Goal: Navigation & Orientation: Understand site structure

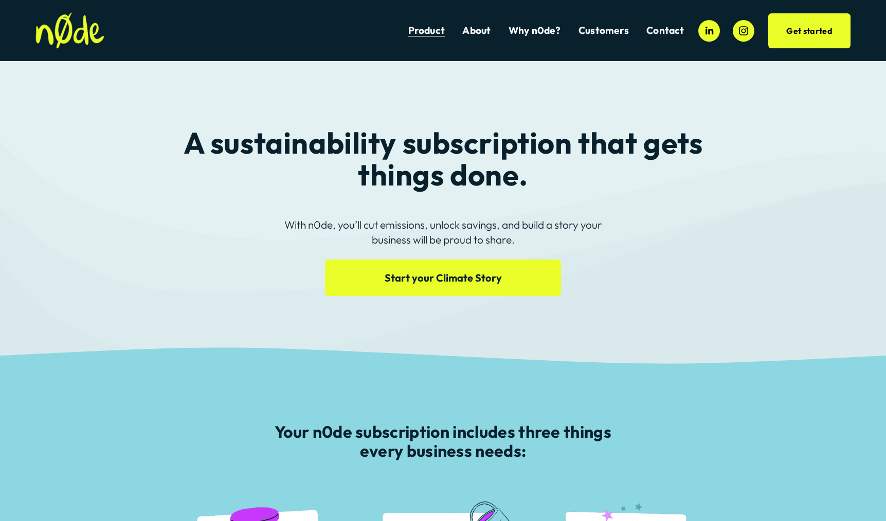
click at [66, 37] on img at bounding box center [69, 30] width 69 height 36
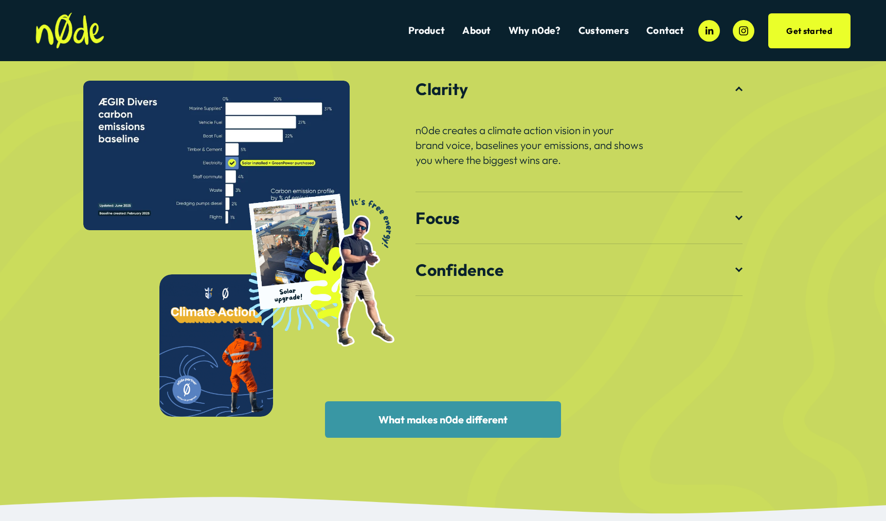
scroll to position [1465, 0]
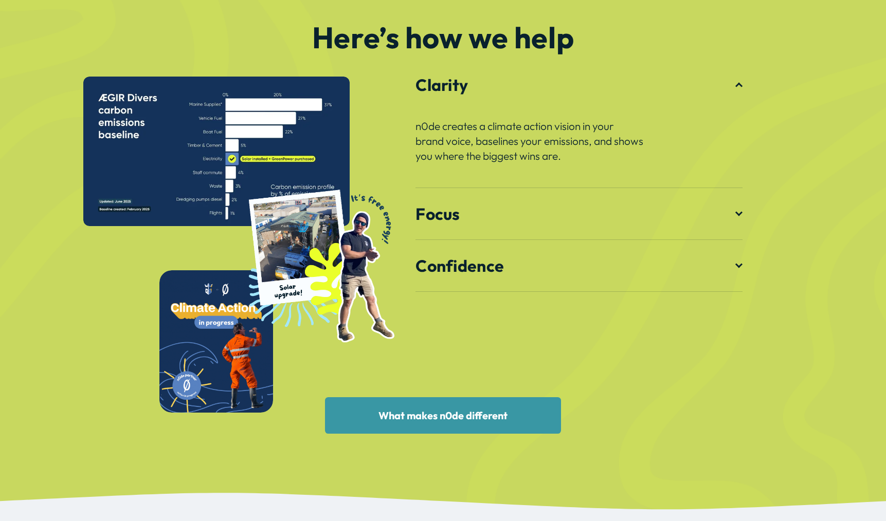
click at [734, 216] on span "Focus" at bounding box center [575, 214] width 320 height 21
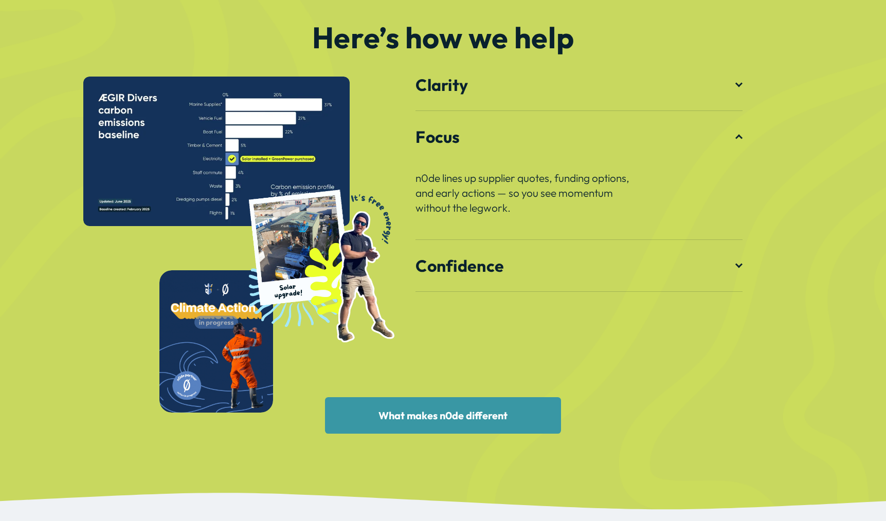
click at [740, 268] on div at bounding box center [738, 265] width 7 height 7
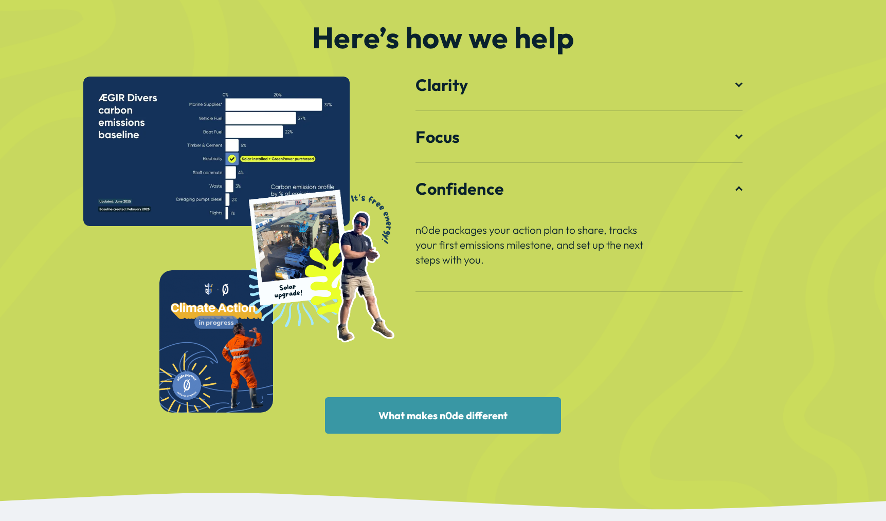
click at [740, 84] on div at bounding box center [738, 83] width 7 height 7
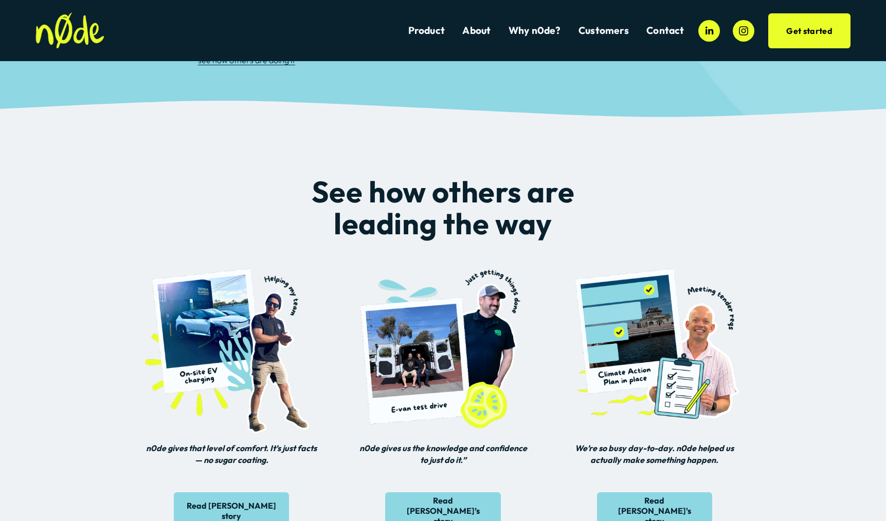
scroll to position [0, 0]
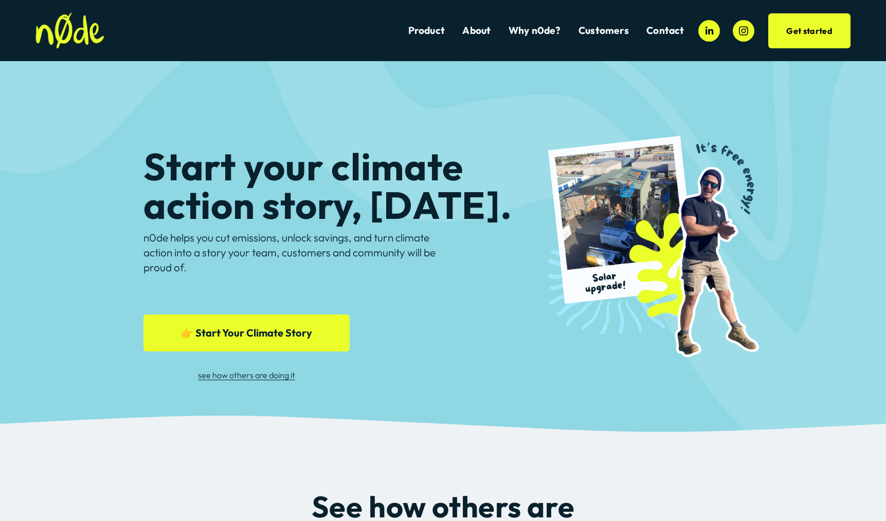
click at [245, 341] on link "👉 Start Your Climate Story" at bounding box center [246, 333] width 206 height 36
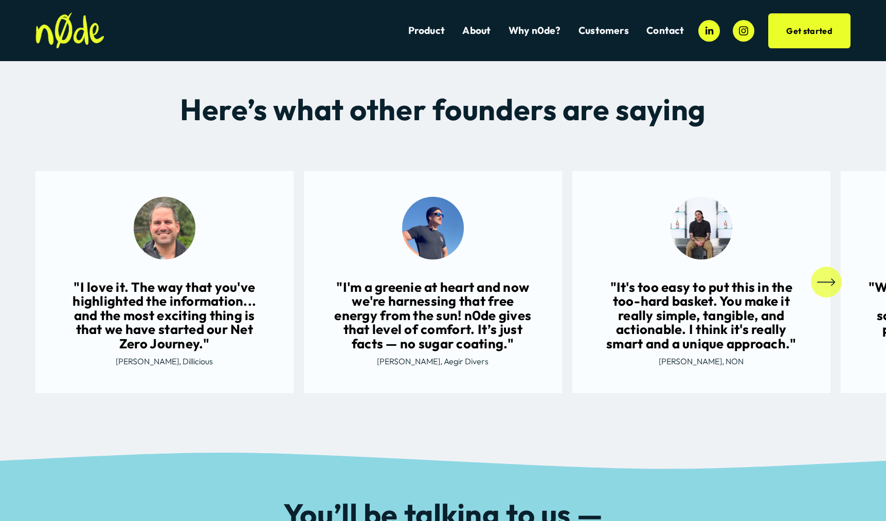
scroll to position [1022, 0]
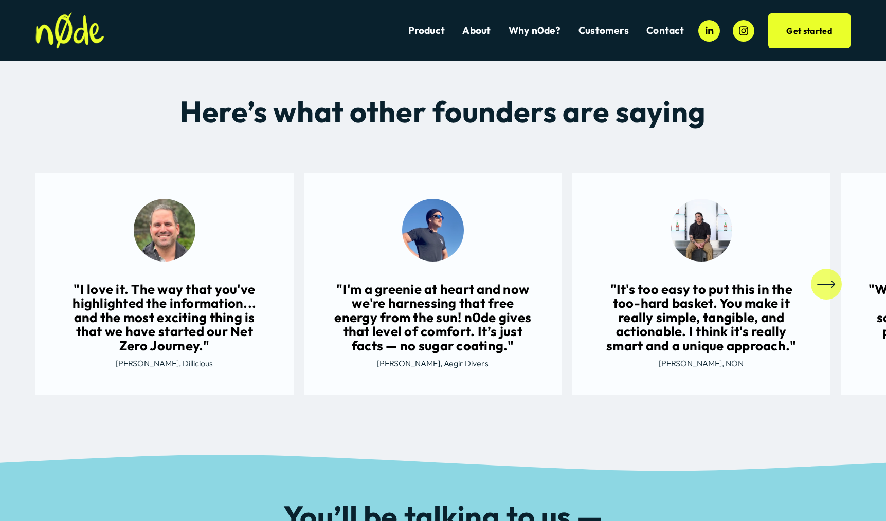
click at [831, 287] on icon "\a \a \a Next\a \a" at bounding box center [832, 284] width 3 height 7
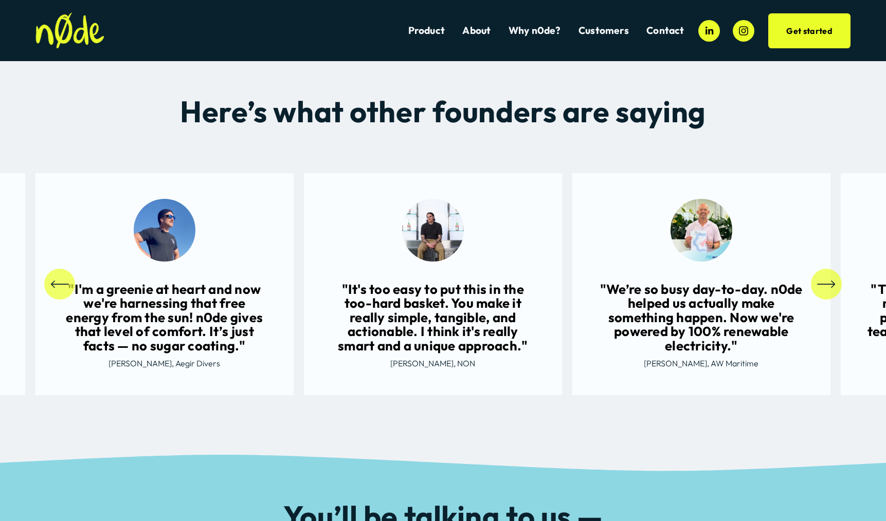
click at [831, 287] on icon "\a \a \a Next\a \a" at bounding box center [832, 284] width 3 height 7
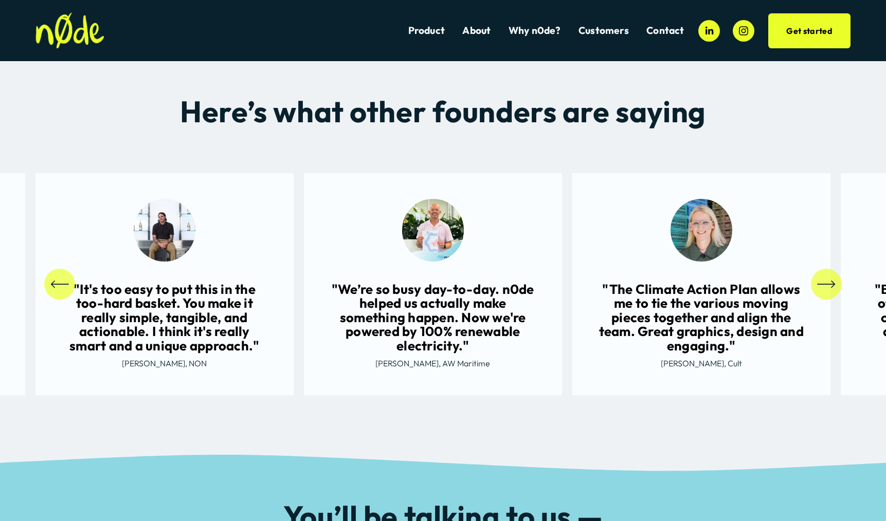
click at [828, 284] on icon "\a \a \a Next\a \a" at bounding box center [825, 284] width 16 height 0
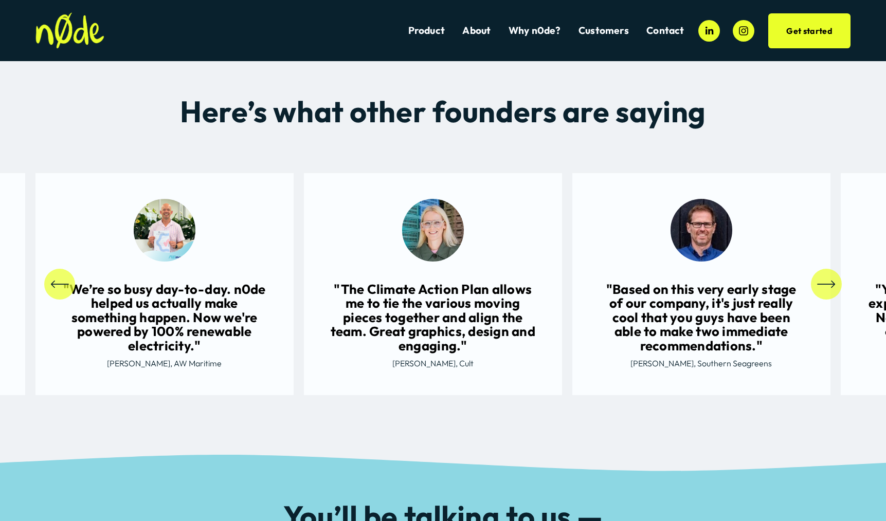
click at [825, 279] on icon "\a \a \a Next\a \a" at bounding box center [826, 284] width 19 height 19
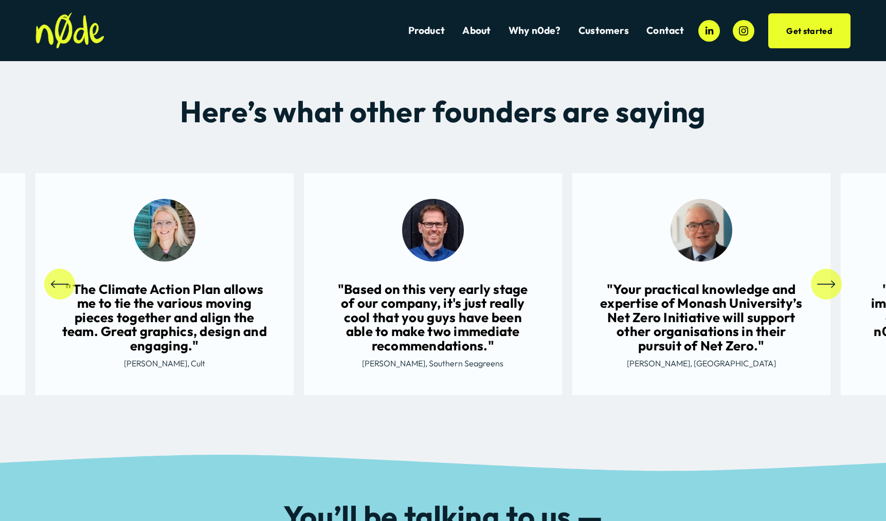
click at [825, 279] on icon "\a \a \a Next\a \a" at bounding box center [826, 284] width 19 height 19
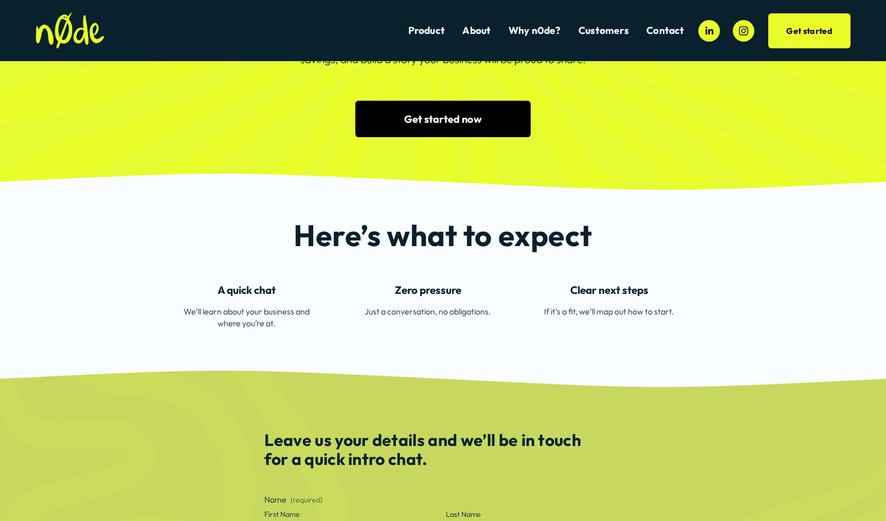
scroll to position [0, 0]
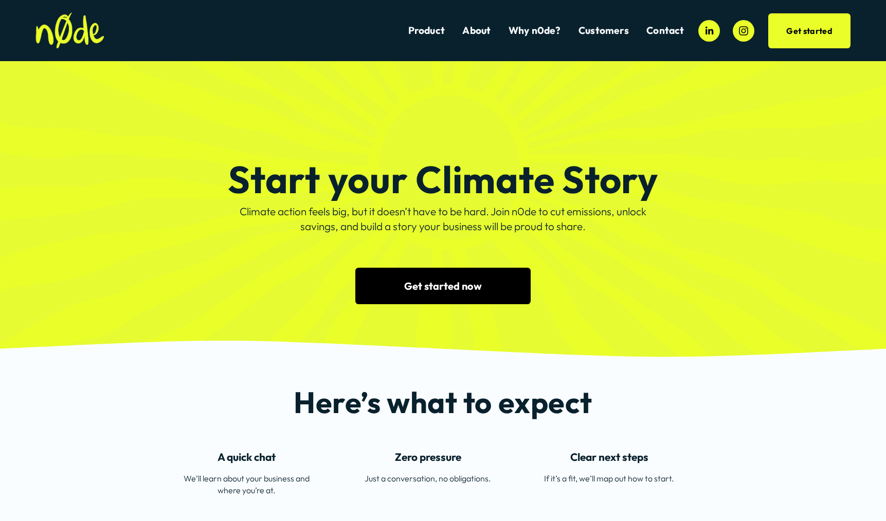
click at [537, 33] on link "Why n0de?" at bounding box center [534, 31] width 52 height 14
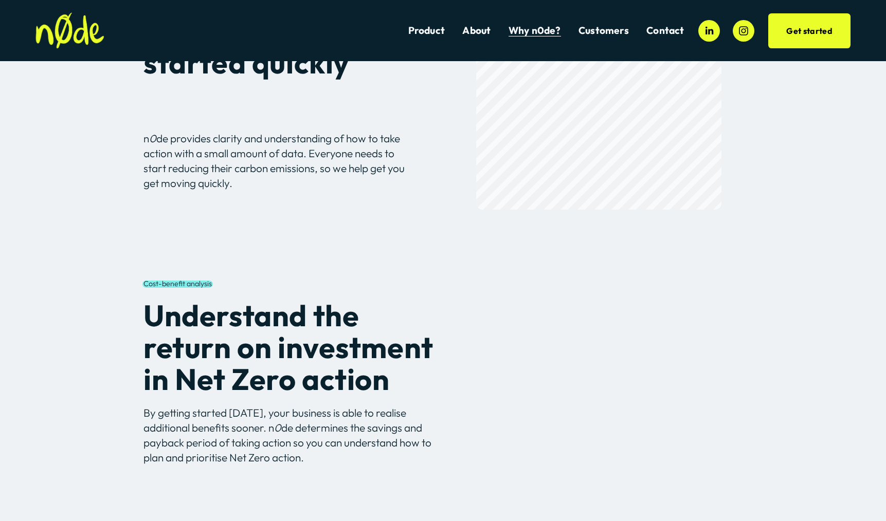
scroll to position [1118, 0]
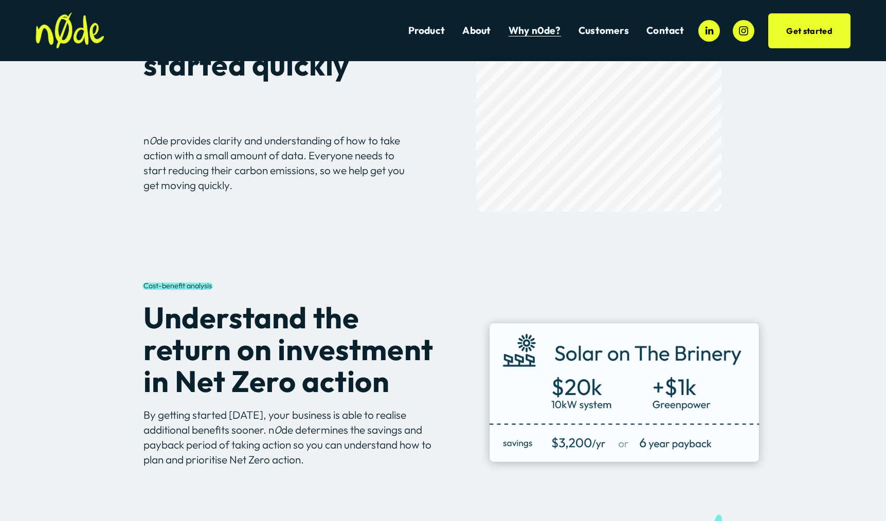
click at [616, 30] on span "Customers" at bounding box center [603, 31] width 50 height 12
click at [483, 31] on link "About" at bounding box center [476, 31] width 28 height 14
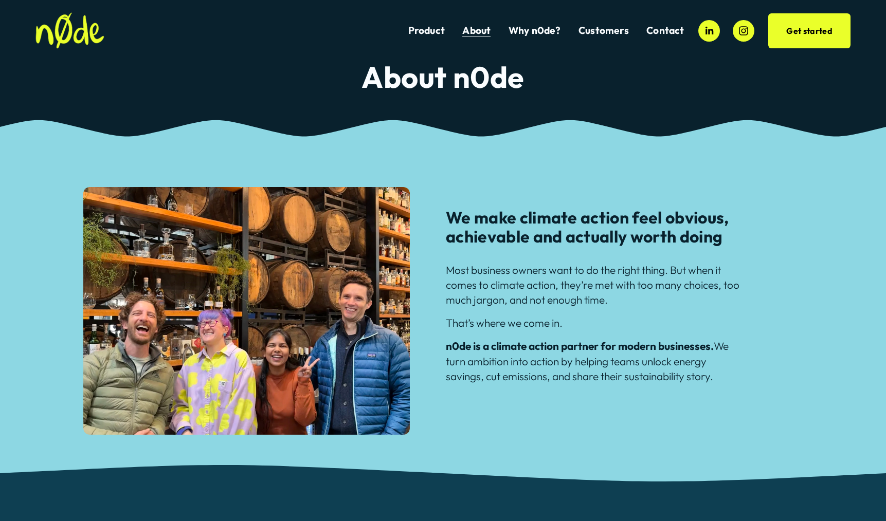
click at [538, 32] on link "Why n0de?" at bounding box center [534, 31] width 52 height 14
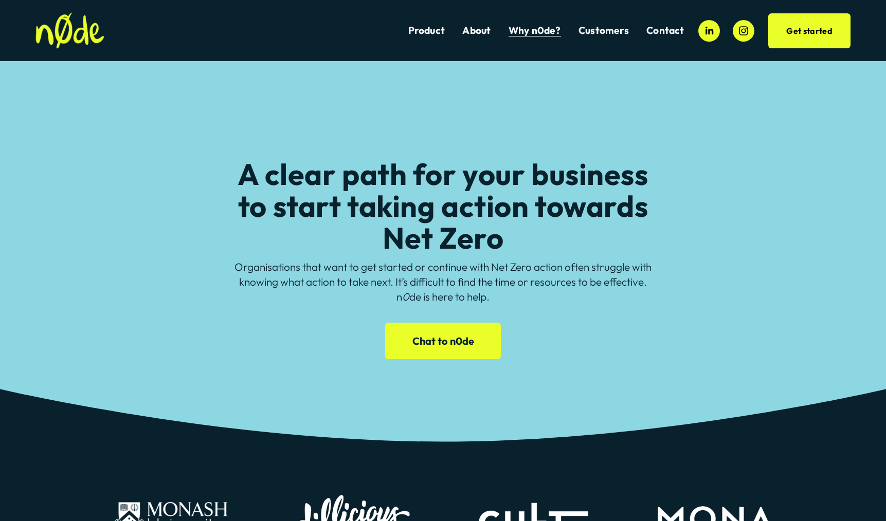
click at [480, 31] on link "About" at bounding box center [476, 31] width 28 height 14
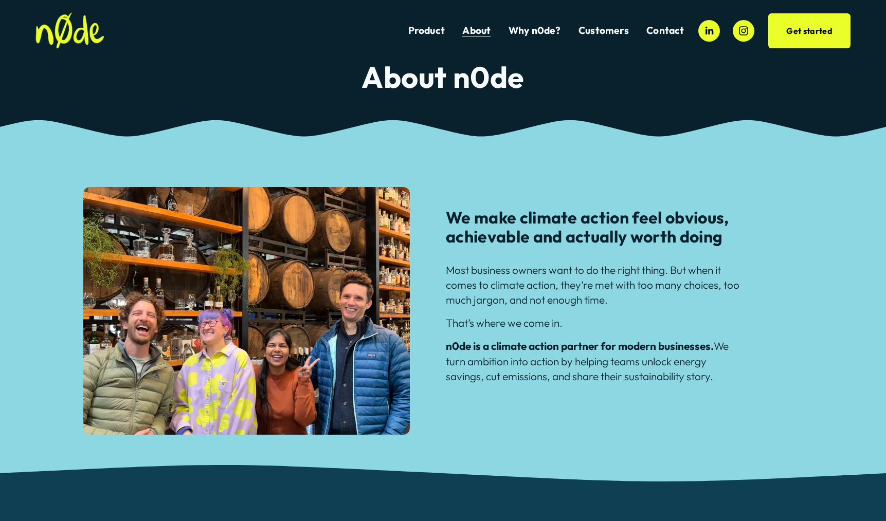
click at [611, 28] on span "Customers" at bounding box center [603, 31] width 50 height 12
click at [420, 31] on link "Product" at bounding box center [426, 31] width 36 height 14
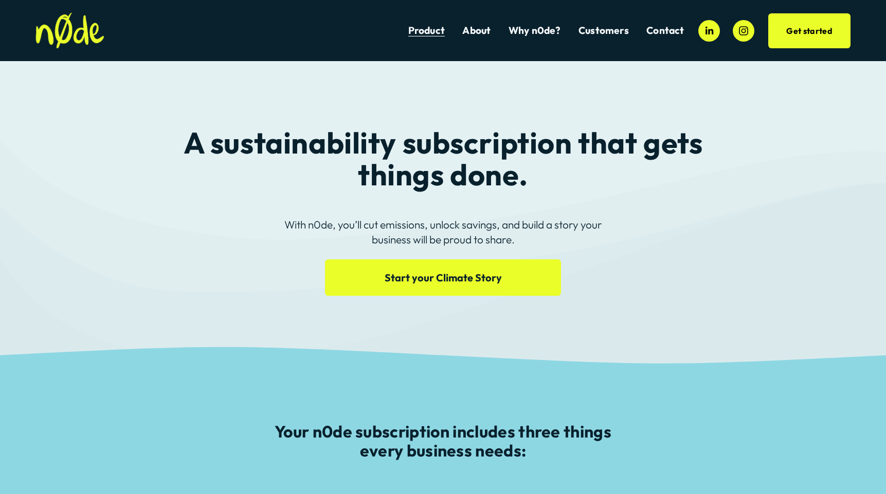
click at [85, 32] on img at bounding box center [69, 30] width 69 height 36
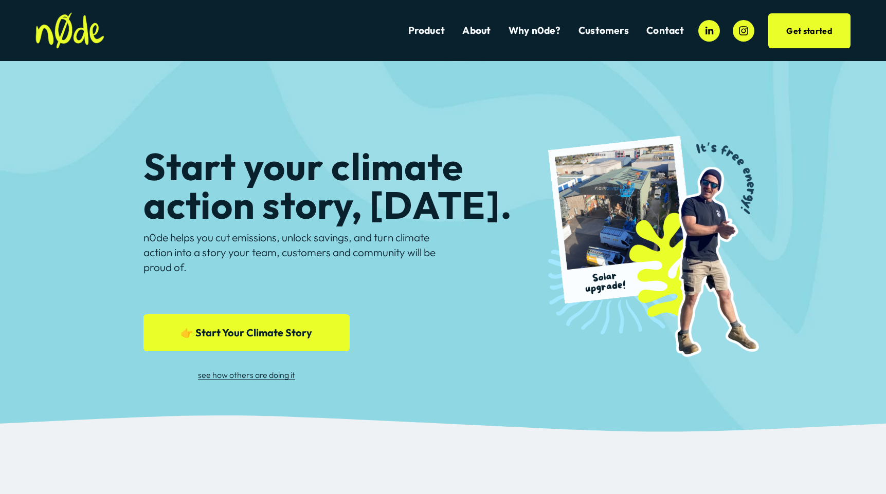
click at [0, 0] on span "Dillicious" at bounding box center [0, 0] width 0 height 0
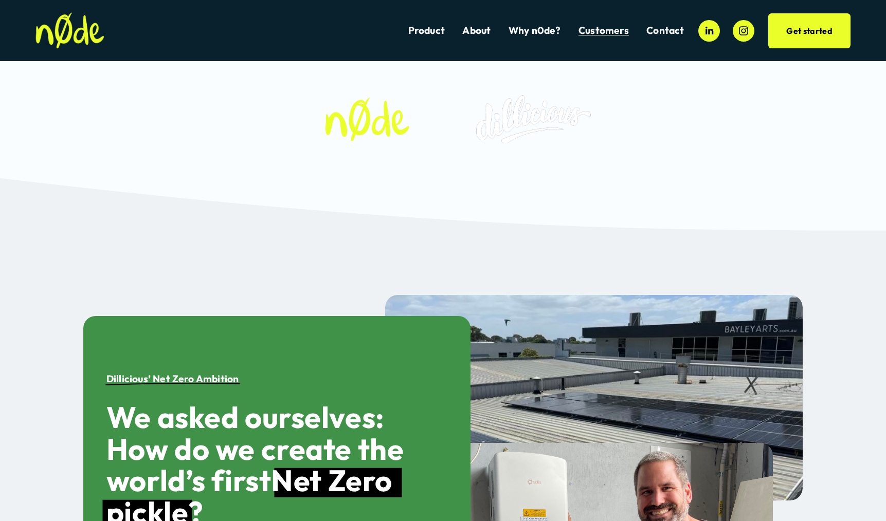
click at [425, 30] on link "Product" at bounding box center [426, 31] width 36 height 14
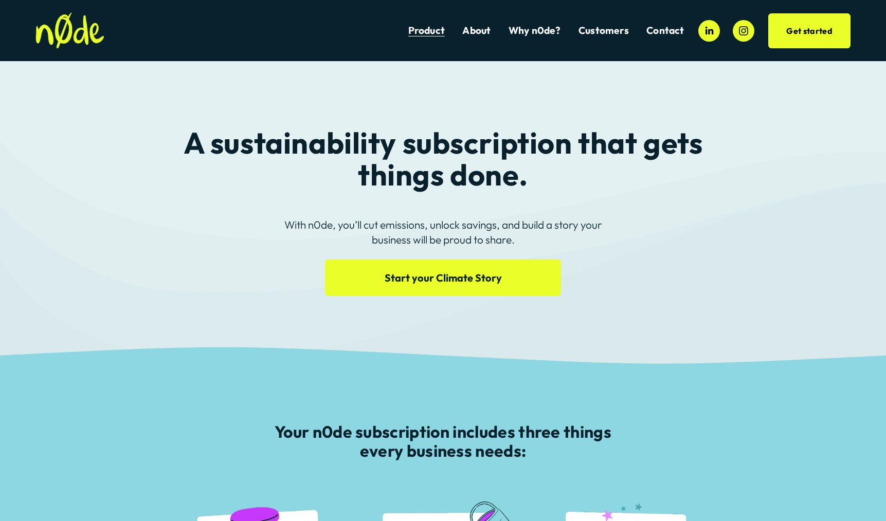
click at [610, 34] on span "Customers" at bounding box center [603, 31] width 50 height 12
click at [528, 28] on link "Why n0de?" at bounding box center [534, 31] width 52 height 14
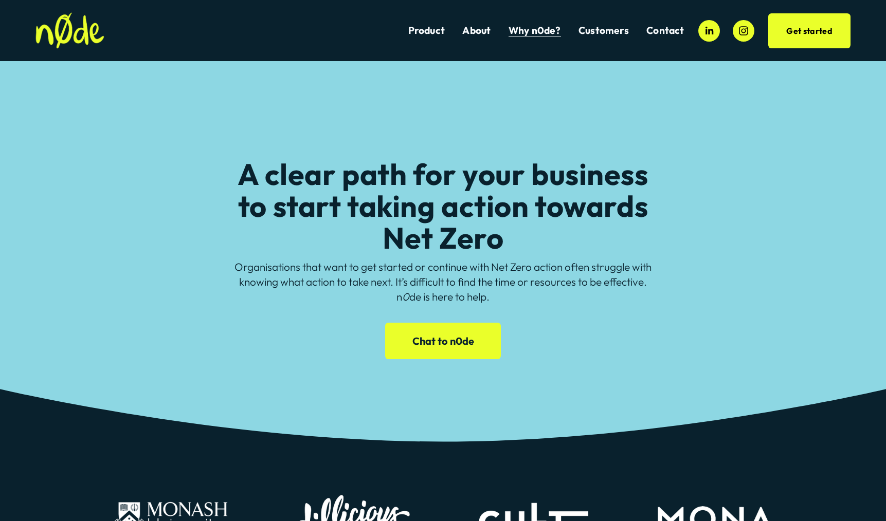
click at [480, 31] on link "About" at bounding box center [476, 31] width 28 height 14
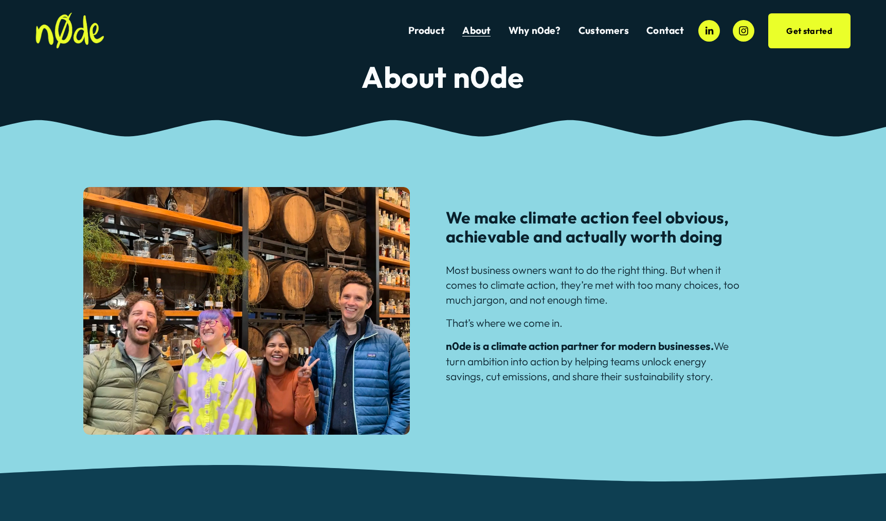
click at [425, 28] on link "Product" at bounding box center [426, 31] width 36 height 14
